Goal: Find specific page/section: Find specific page/section

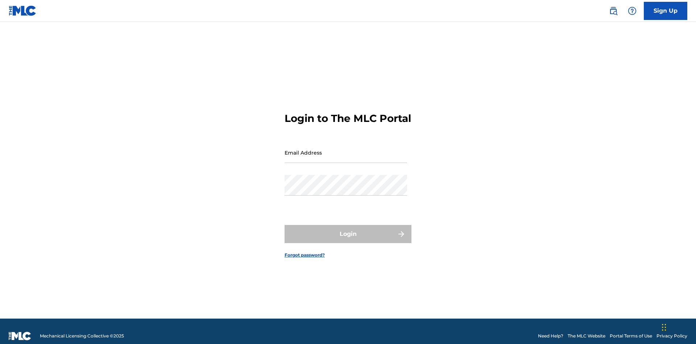
scroll to position [9, 0]
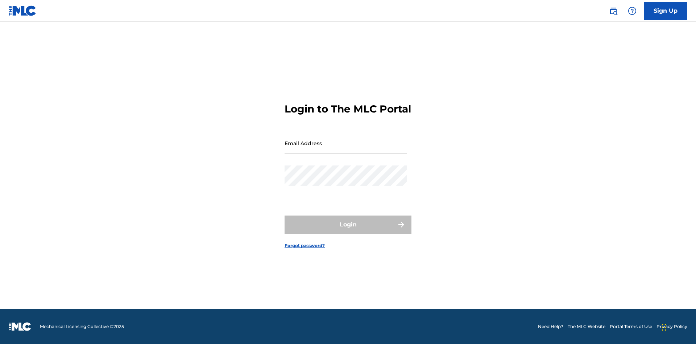
click at [346, 149] on input "Email Address" at bounding box center [346, 143] width 123 height 21
type input "Duke.McTesterson@gmail.com"
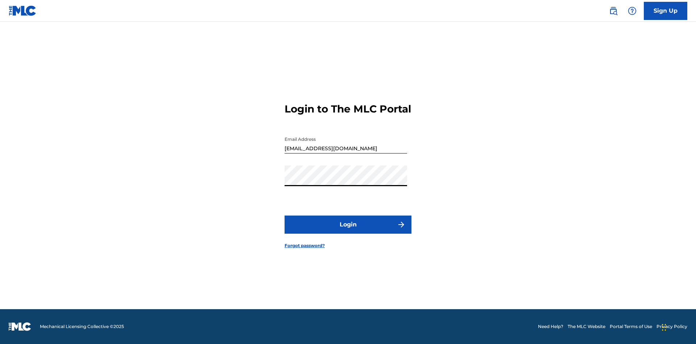
click at [348, 231] on button "Login" at bounding box center [348, 224] width 127 height 18
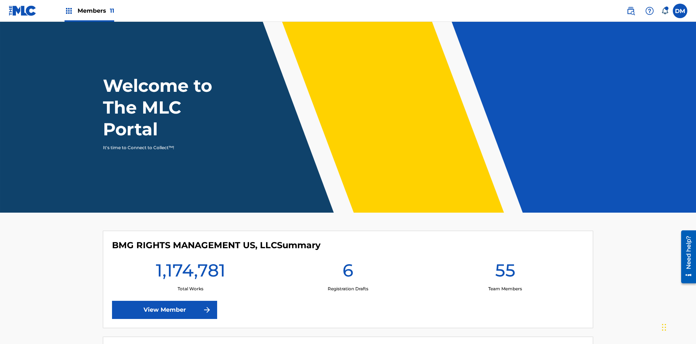
scroll to position [31, 0]
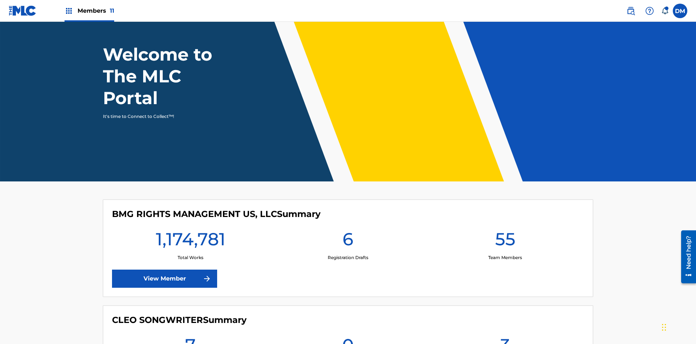
click at [89, 11] on span "Members 11" at bounding box center [96, 11] width 37 height 8
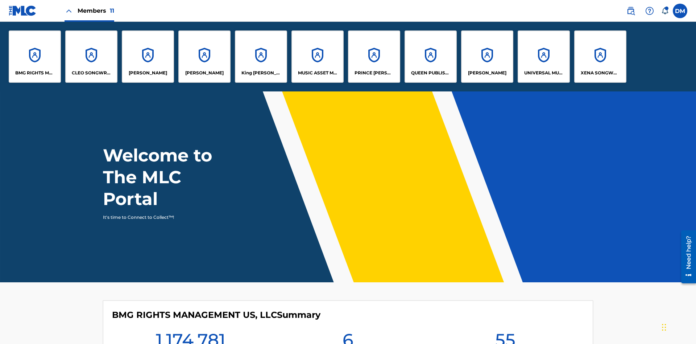
scroll to position [0, 0]
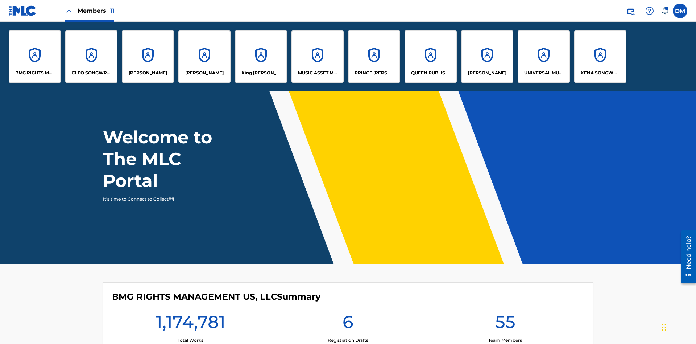
click at [261, 73] on p "King McTesterson" at bounding box center [262, 73] width 40 height 7
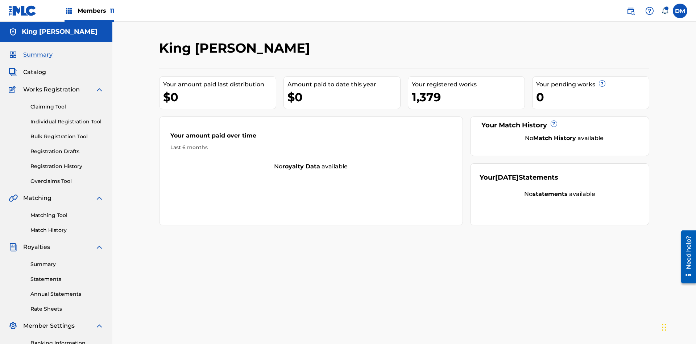
click at [34, 68] on span "Catalog" at bounding box center [34, 72] width 23 height 9
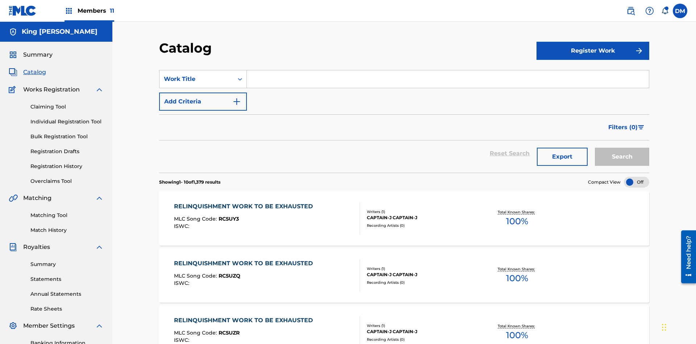
scroll to position [133, 0]
